Goal: Navigation & Orientation: Find specific page/section

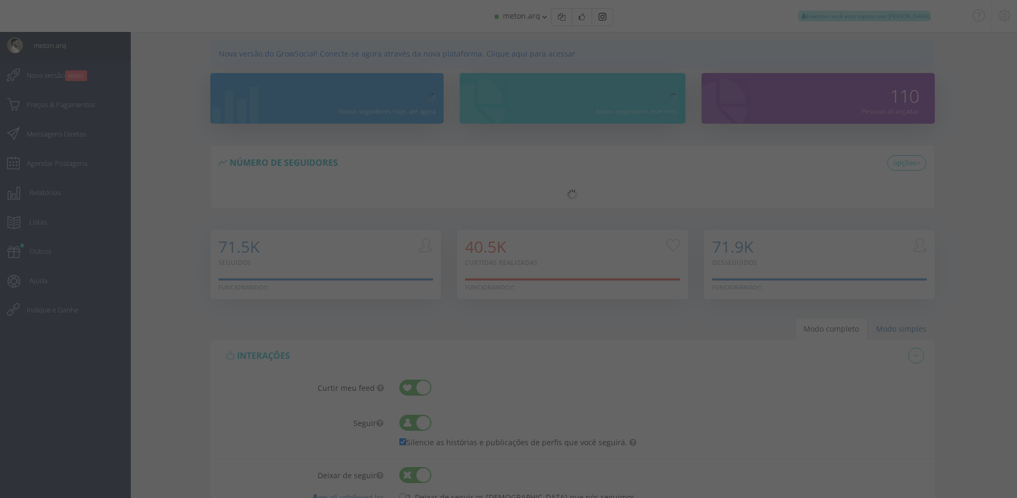
select select "[DEMOGRAPHIC_DATA]"
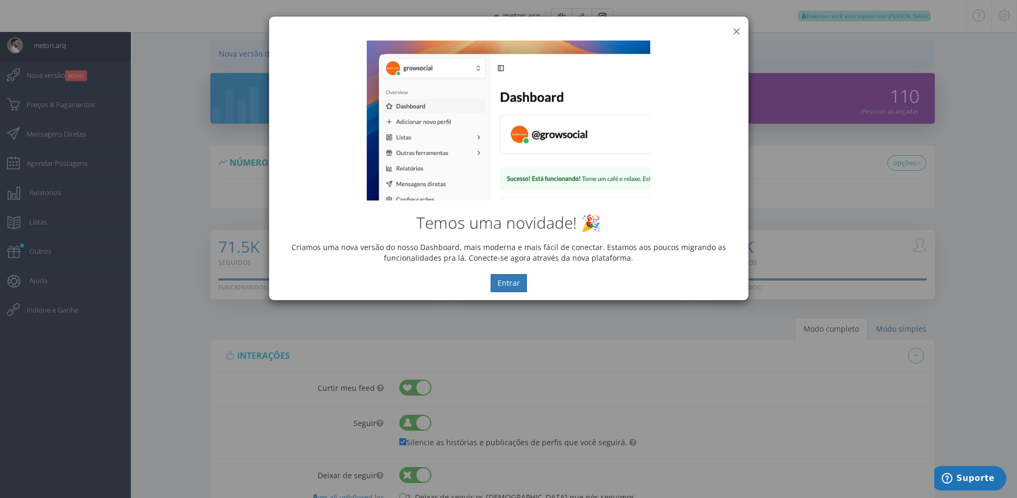
click at [735, 30] on button "×" at bounding box center [736, 31] width 8 height 14
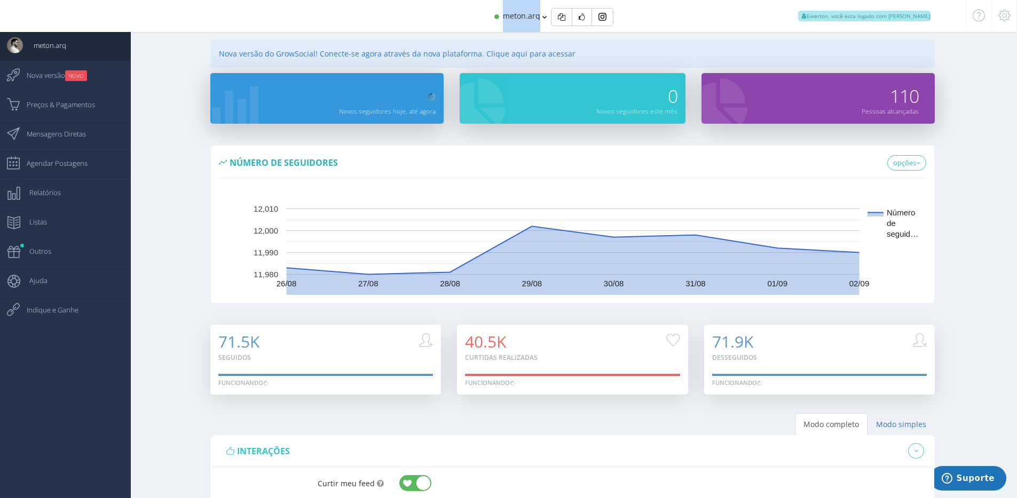
copy span "meton.arq"
drag, startPoint x: 539, startPoint y: 20, endPoint x: 505, endPoint y: 22, distance: 33.7
click at [505, 22] on div "meton.arq Ewerton, você esta logado com Suporte" at bounding box center [508, 16] width 856 height 32
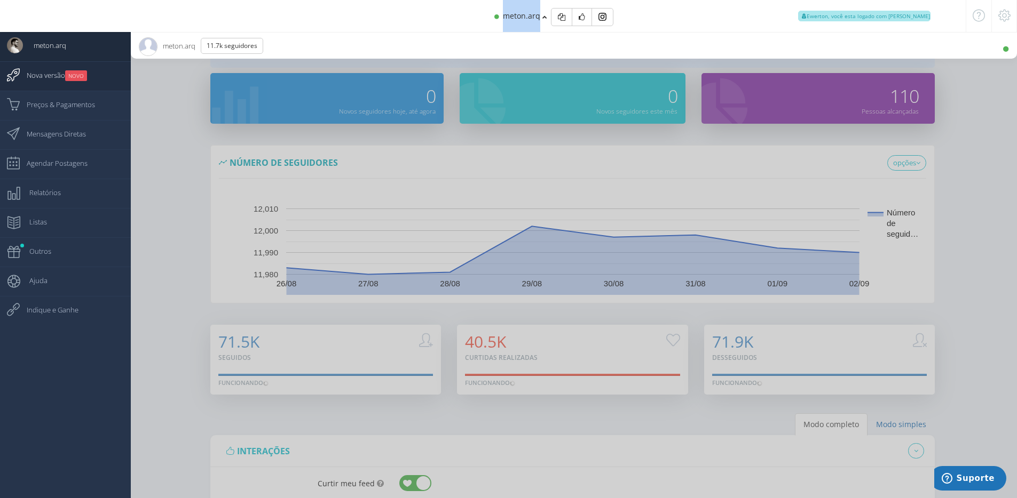
click at [41, 72] on span "Nova versão NOVO" at bounding box center [51, 75] width 71 height 27
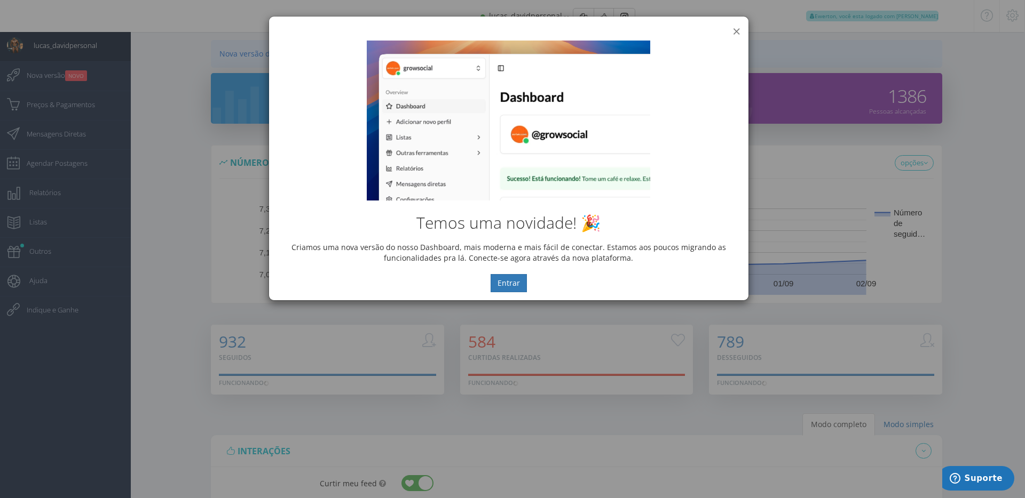
click at [738, 31] on button "×" at bounding box center [736, 31] width 8 height 14
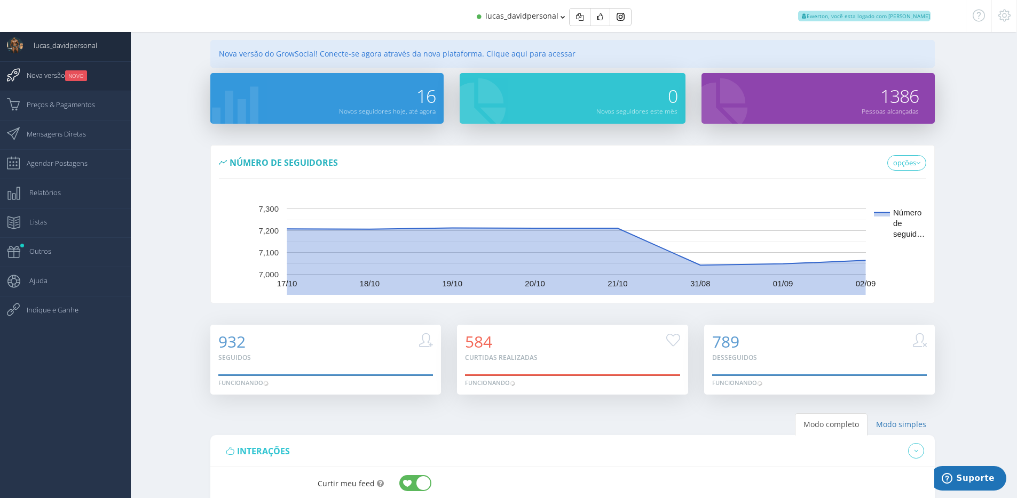
click at [80, 75] on small "NOVO" at bounding box center [76, 75] width 22 height 11
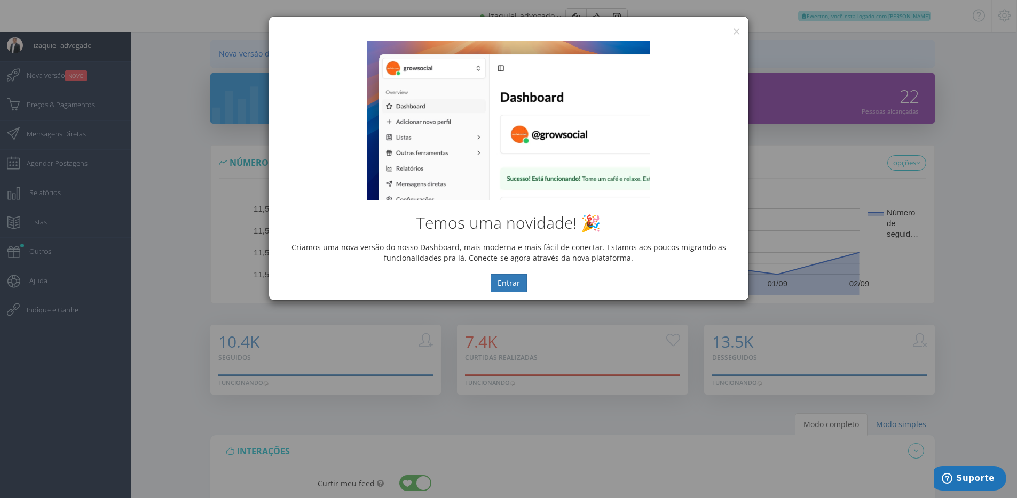
click at [732, 33] on div "Temos uma novidade! 🎉 Criamos uma nova versão do nosso Dashboard, mais moderna …" at bounding box center [508, 167] width 479 height 268
click at [736, 30] on button "×" at bounding box center [736, 31] width 8 height 14
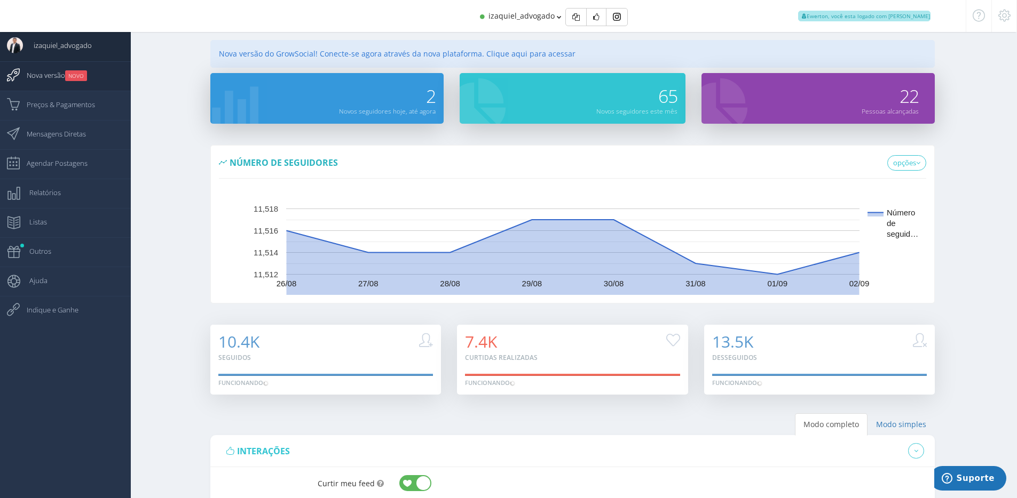
click at [73, 71] on small "NOVO" at bounding box center [76, 75] width 22 height 11
